Goal: Information Seeking & Learning: Learn about a topic

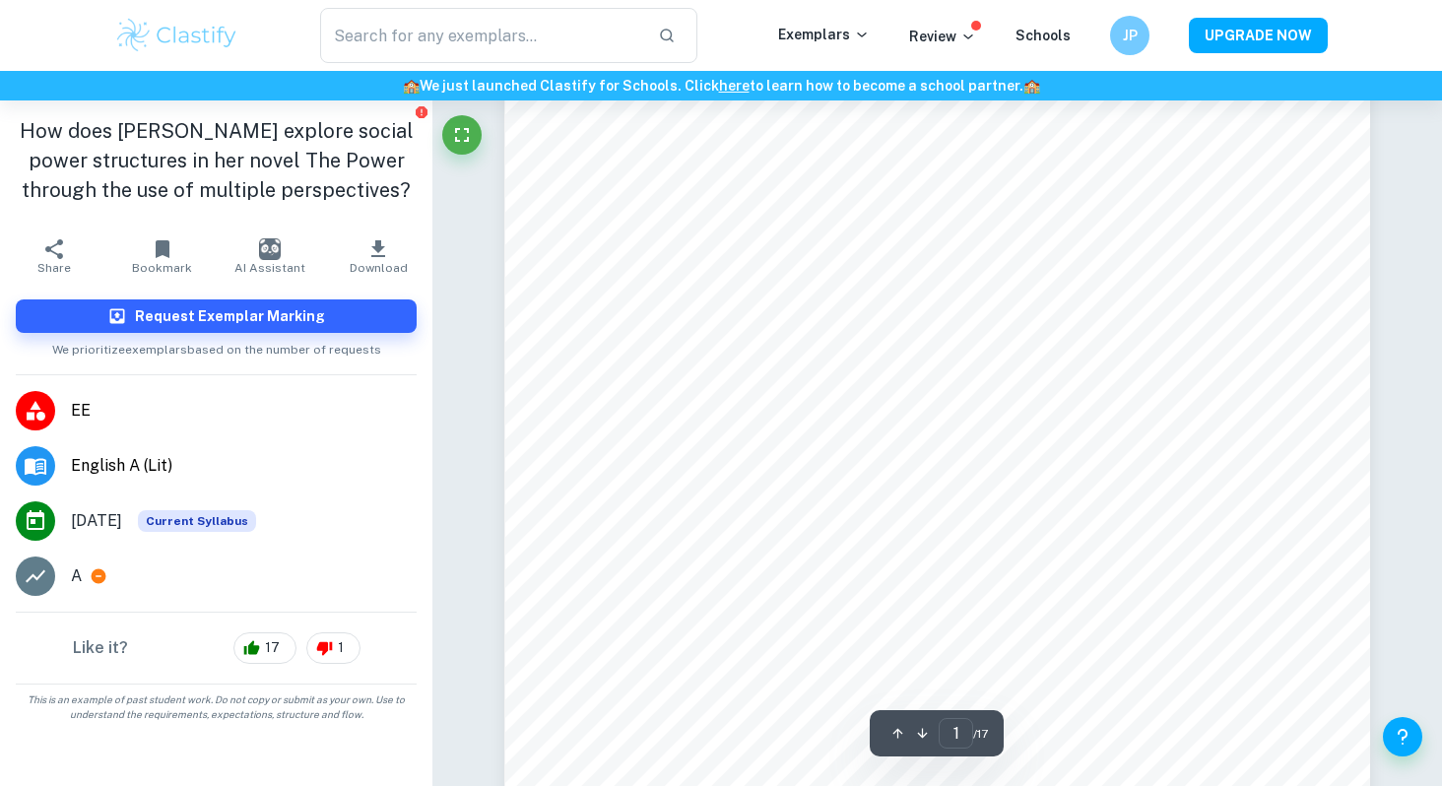
scroll to position [175, 0]
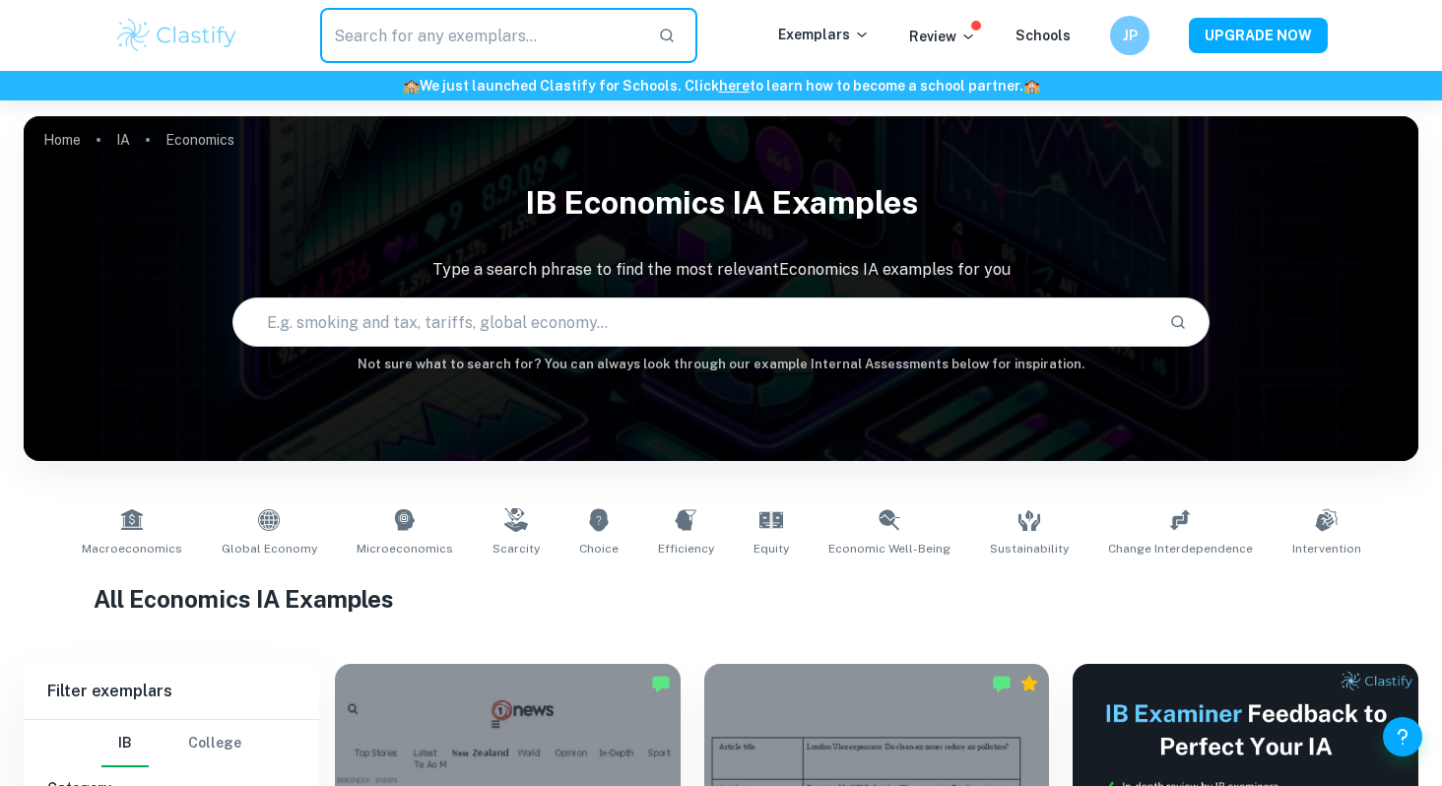
click at [455, 31] on input "text" at bounding box center [481, 35] width 322 height 55
type input "english EE"
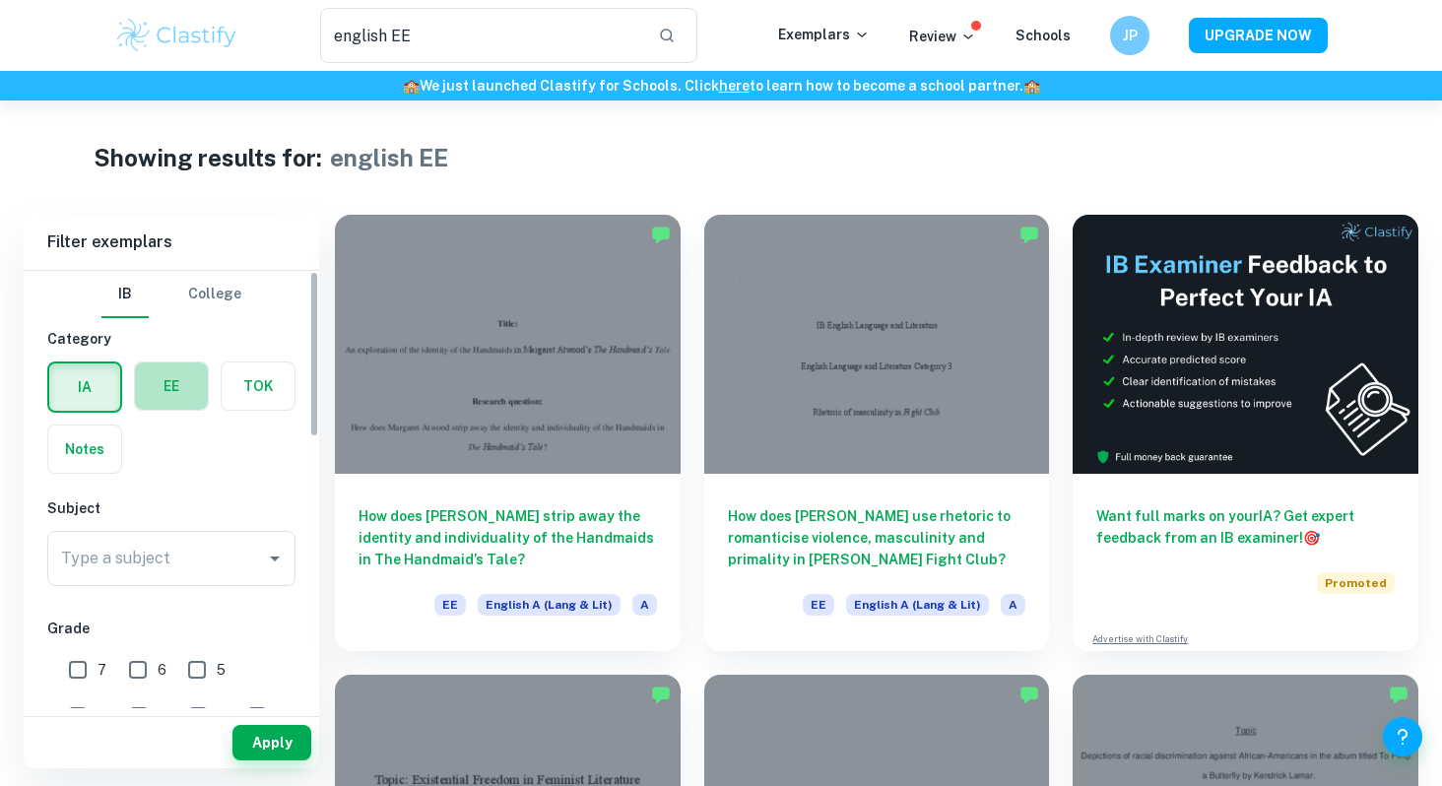
click at [200, 377] on label "button" at bounding box center [171, 385] width 73 height 47
click at [0, 0] on input "radio" at bounding box center [0, 0] width 0 height 0
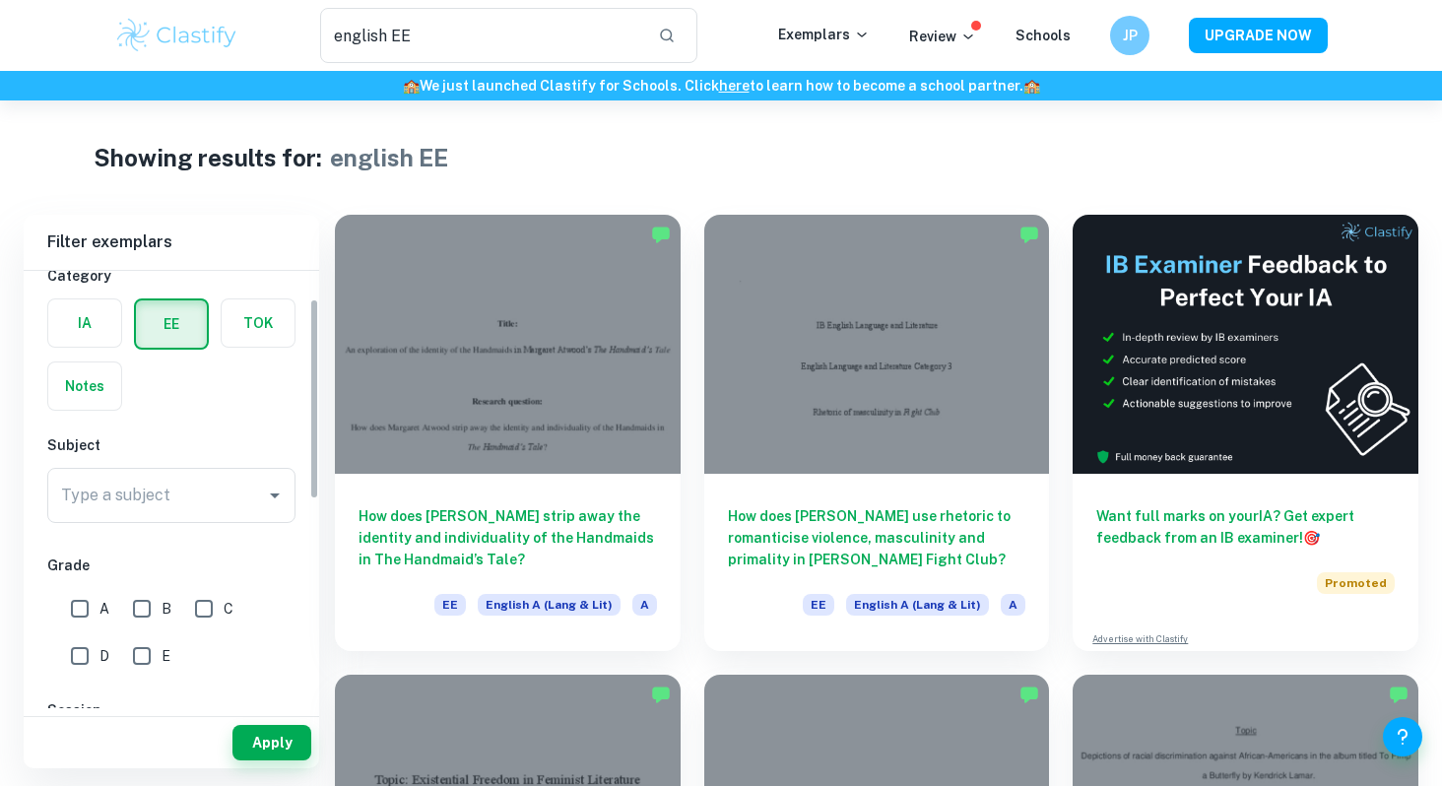
scroll to position [68, 0]
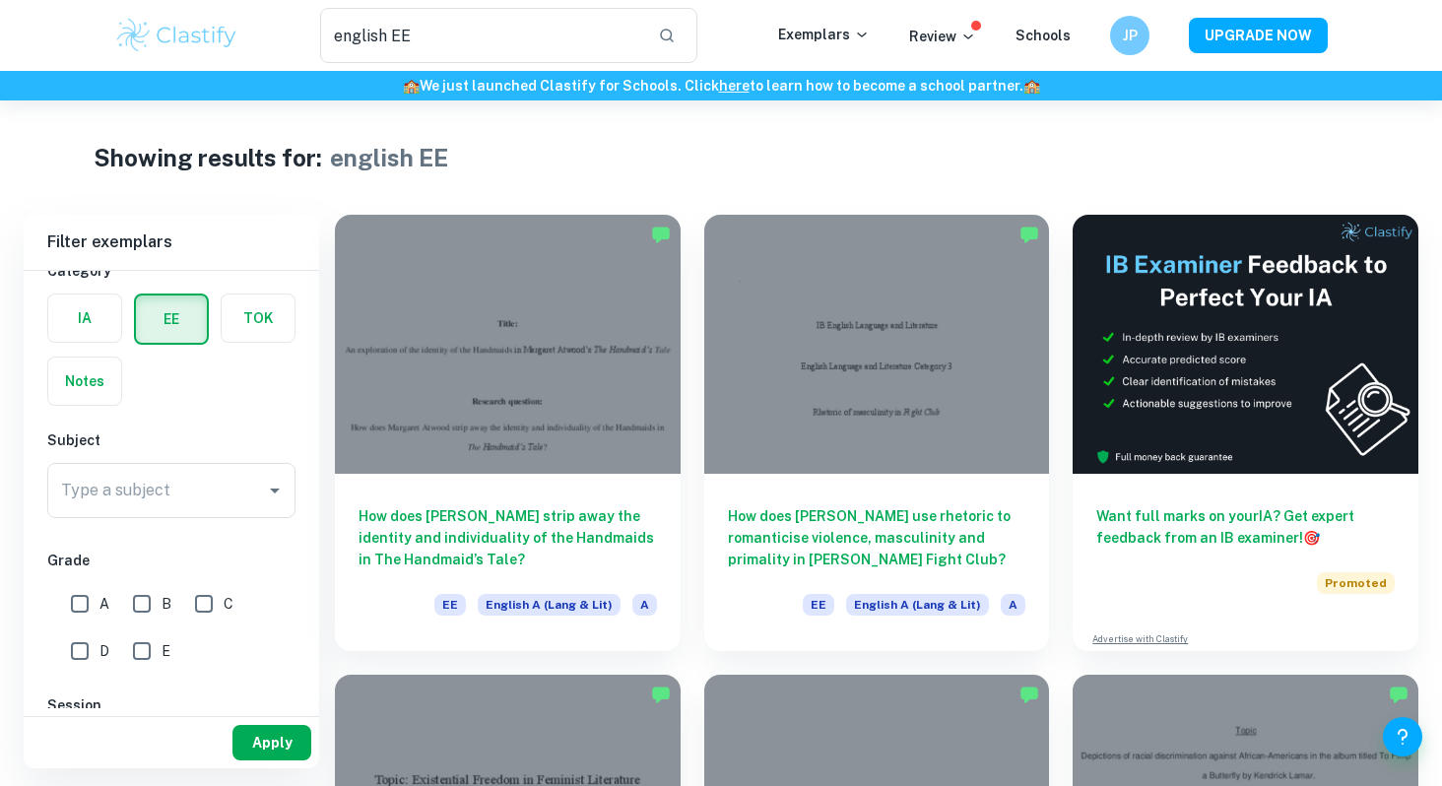
click at [248, 740] on button "Apply" at bounding box center [271, 742] width 79 height 35
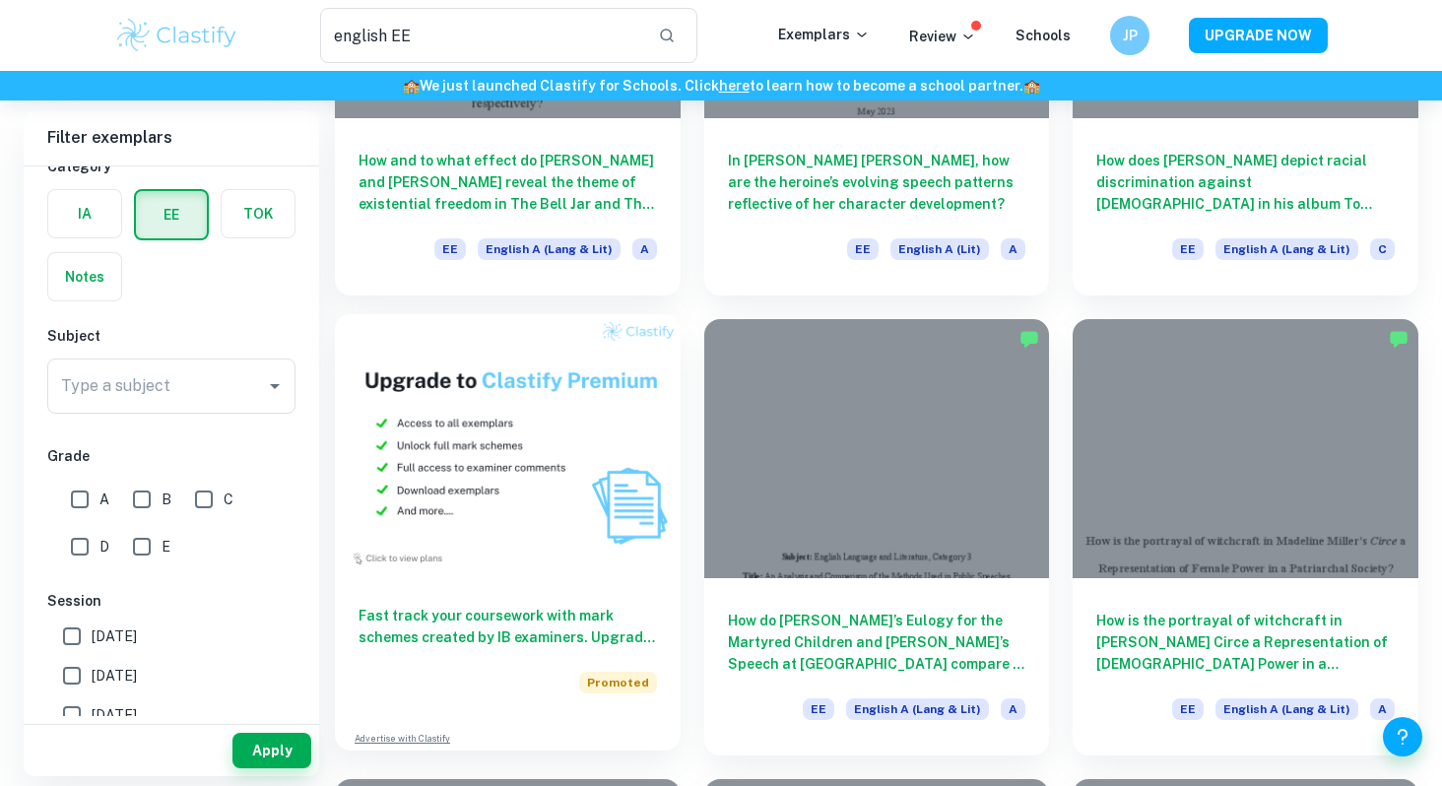
scroll to position [831, 0]
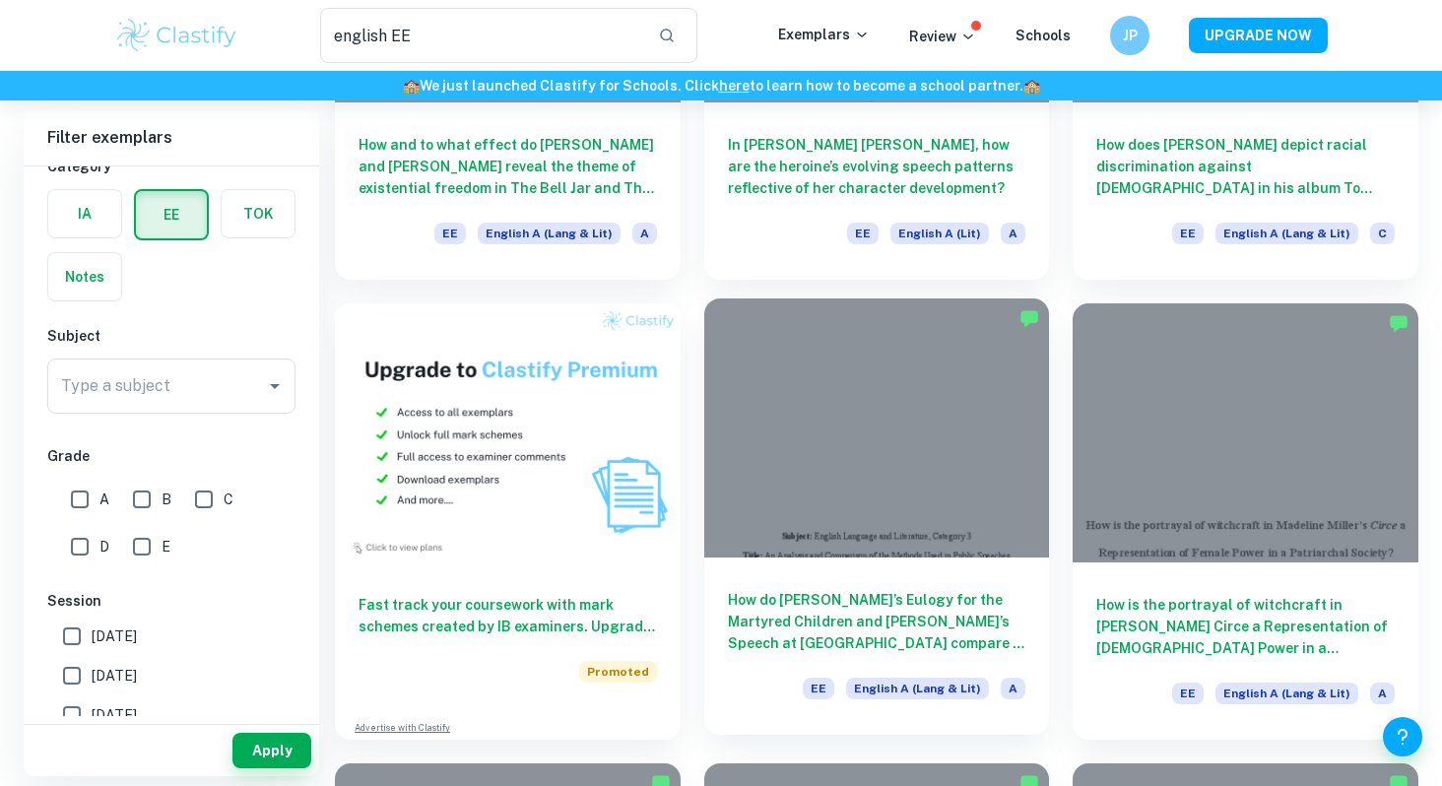
click at [766, 460] on div at bounding box center [877, 427] width 346 height 259
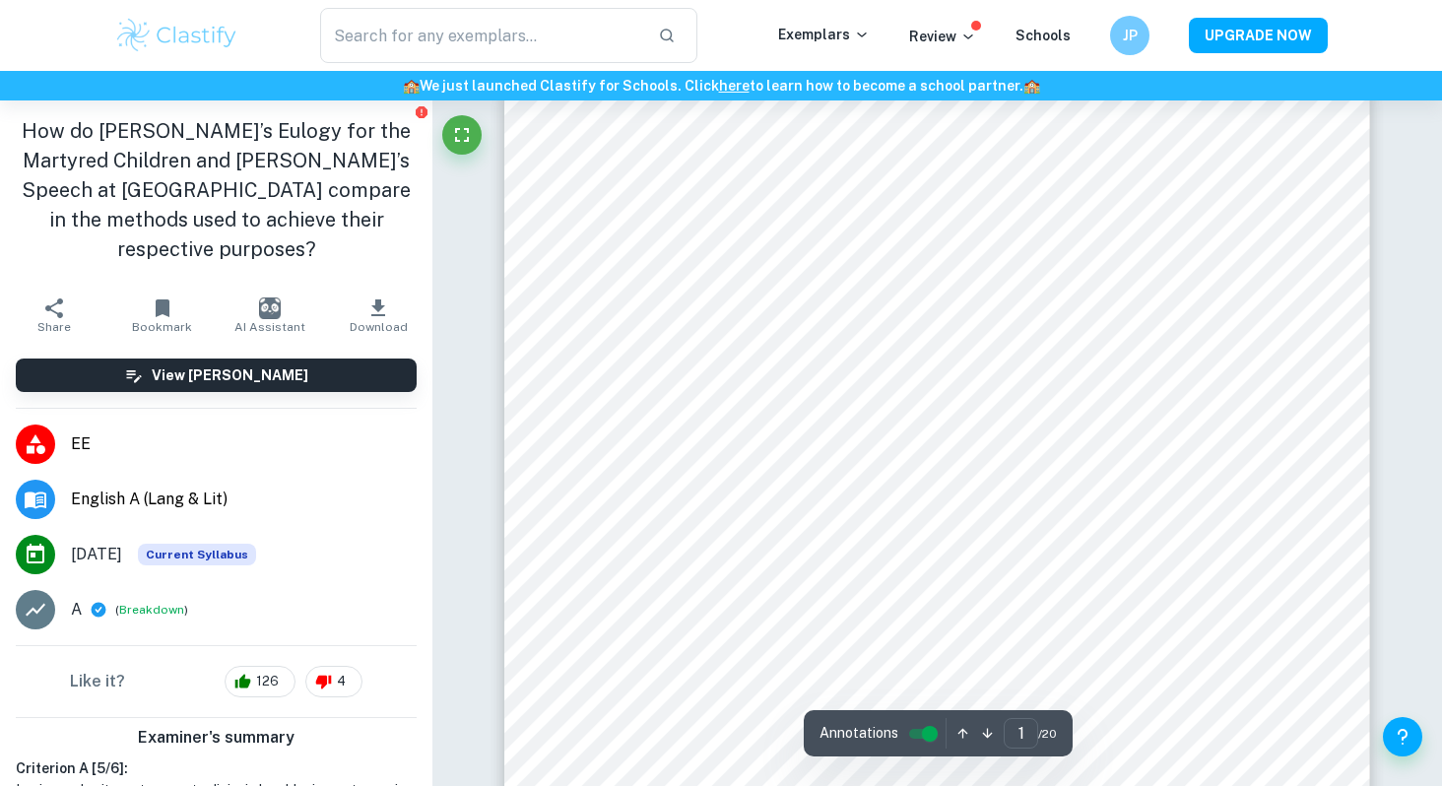
scroll to position [42, 0]
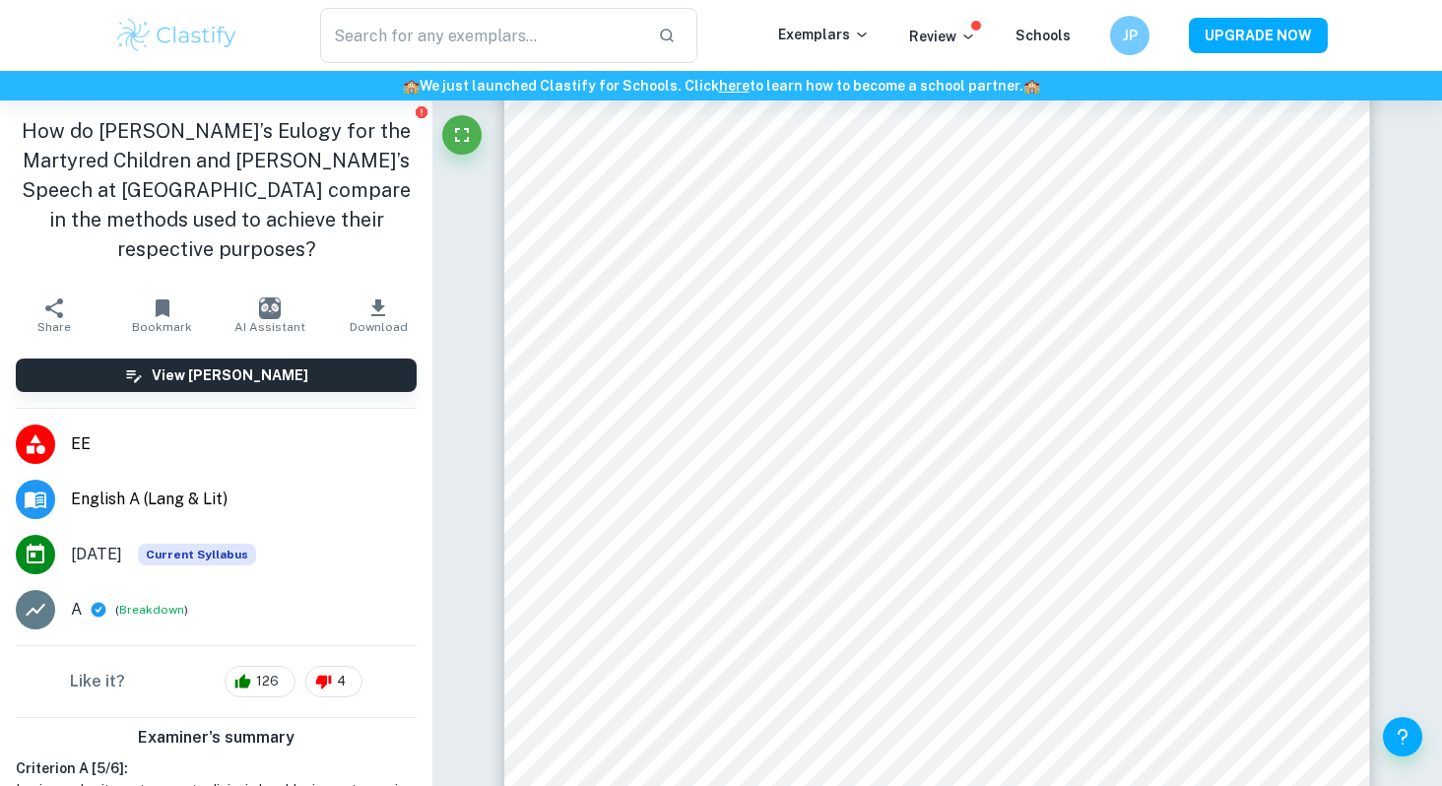
type input "english EE"
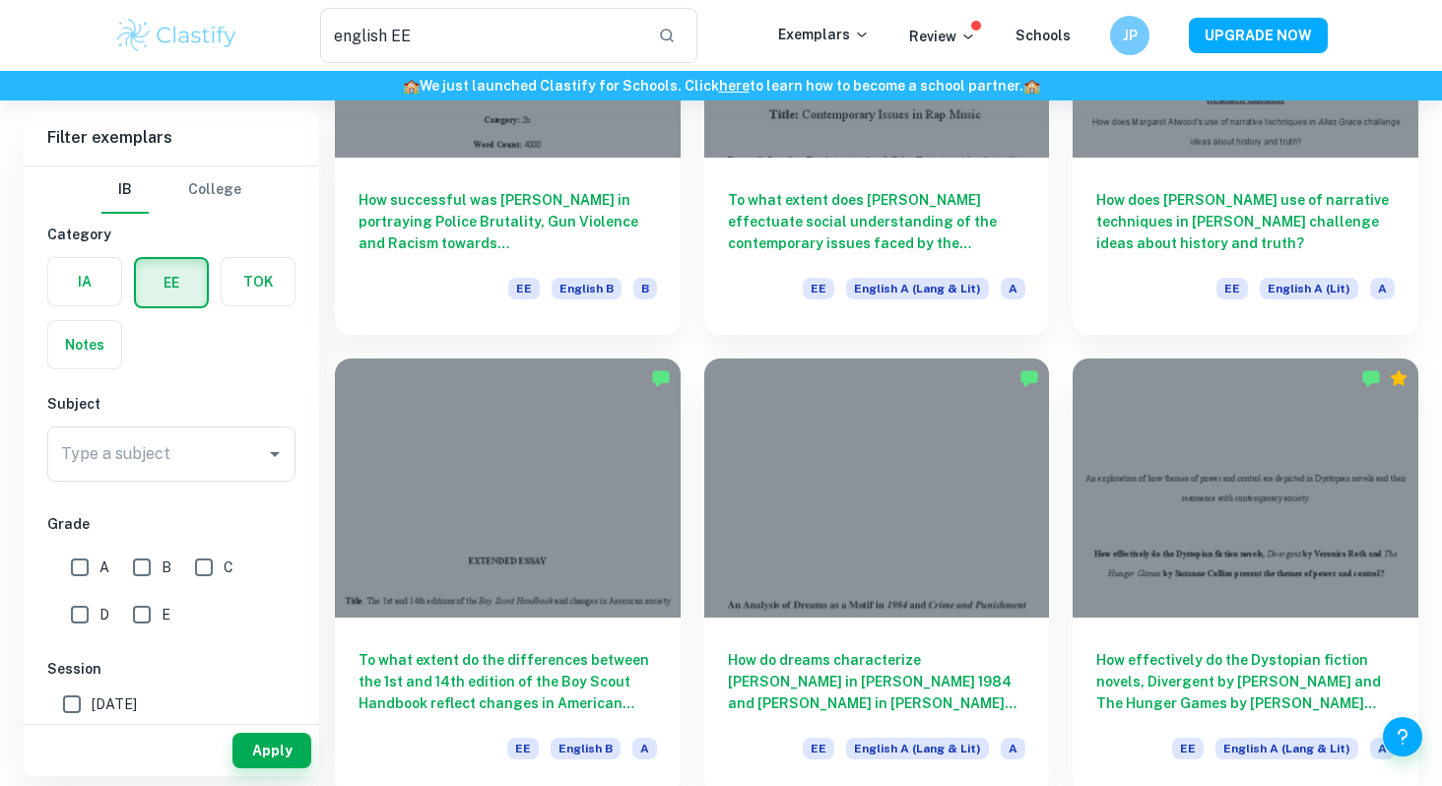
scroll to position [1686, 0]
